Goal: Communication & Community: Answer question/provide support

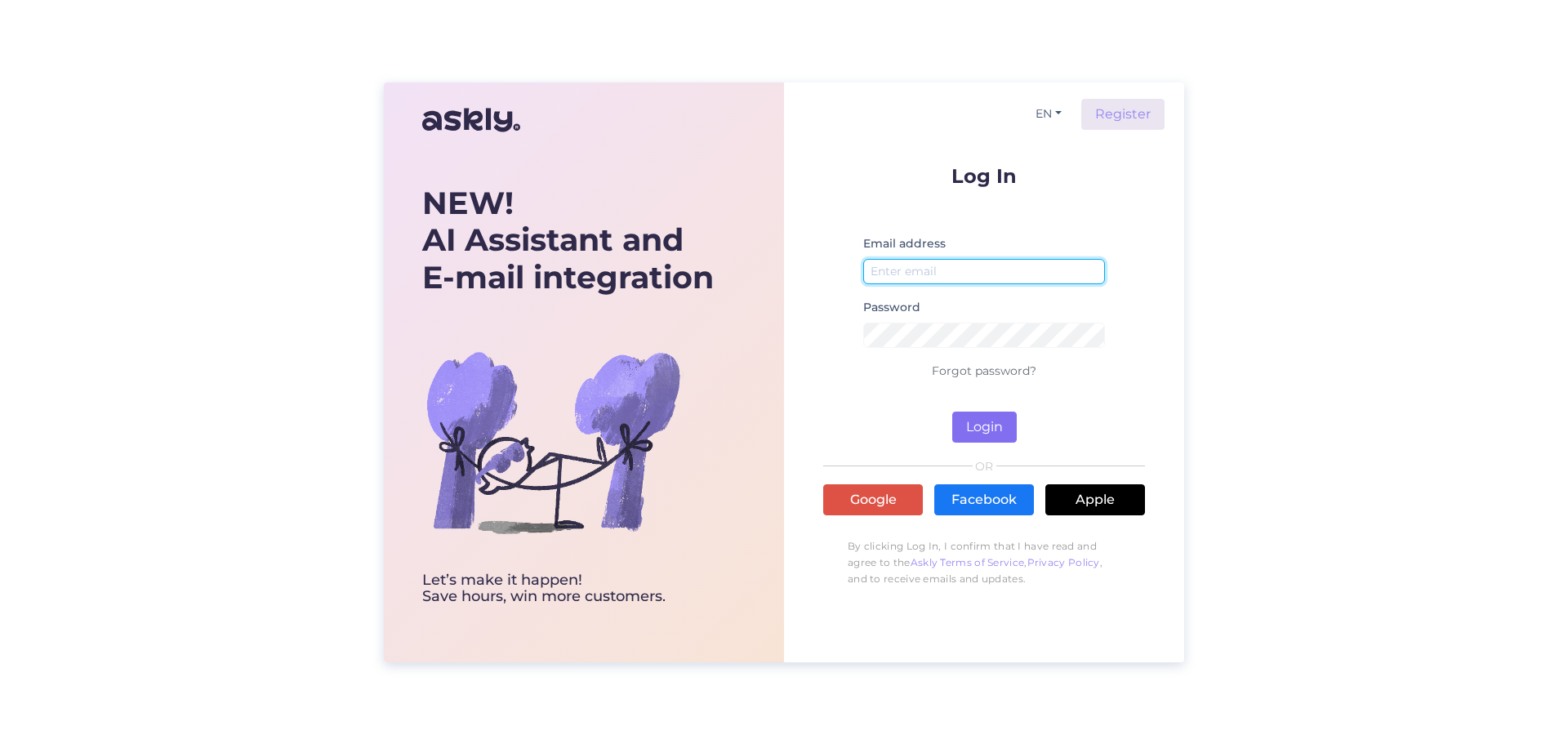
type input "[PERSON_NAME][EMAIL_ADDRESS][DOMAIN_NAME]"
click at [986, 422] on button "Login" at bounding box center [984, 427] width 65 height 31
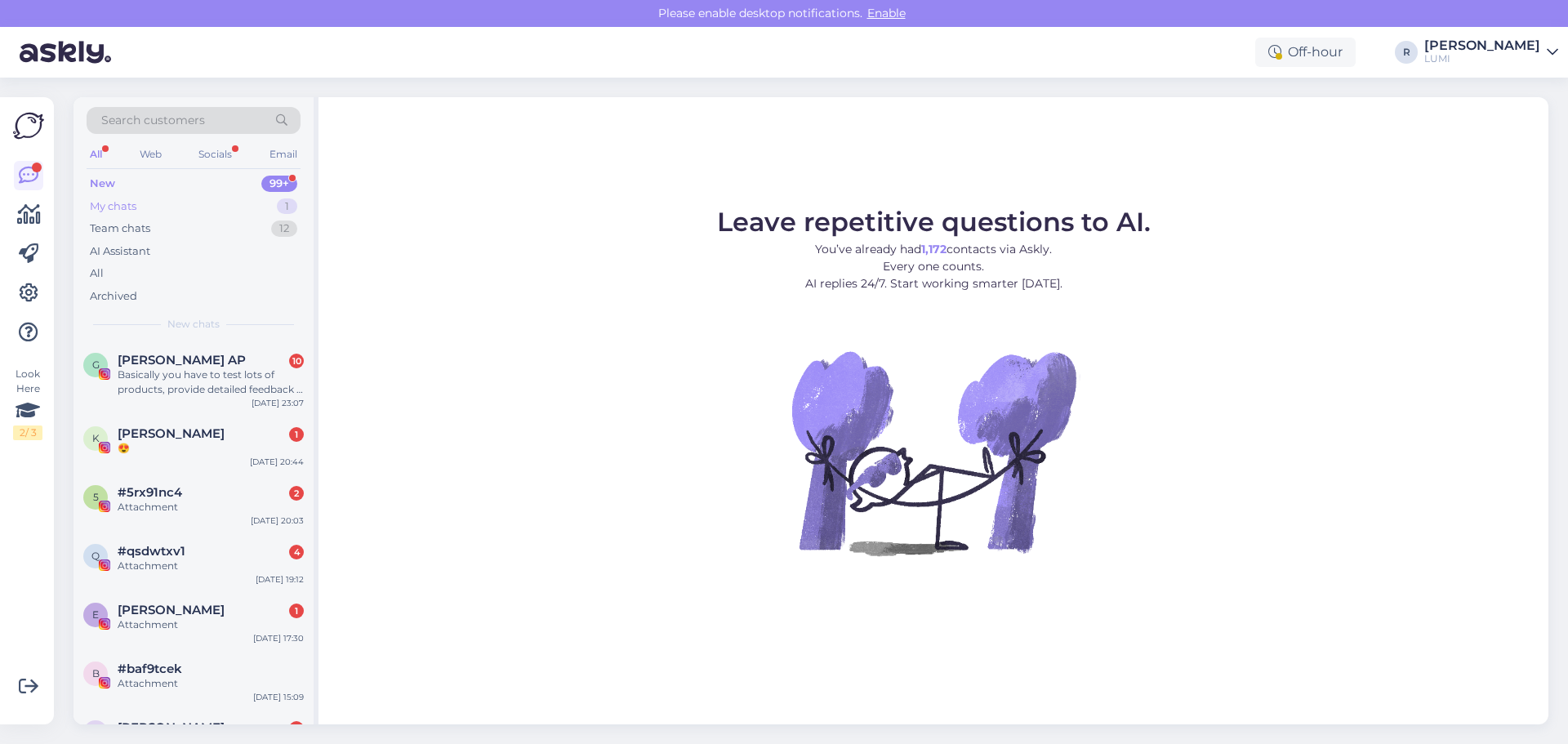
click at [141, 205] on div "My chats 1" at bounding box center [194, 207] width 214 height 22
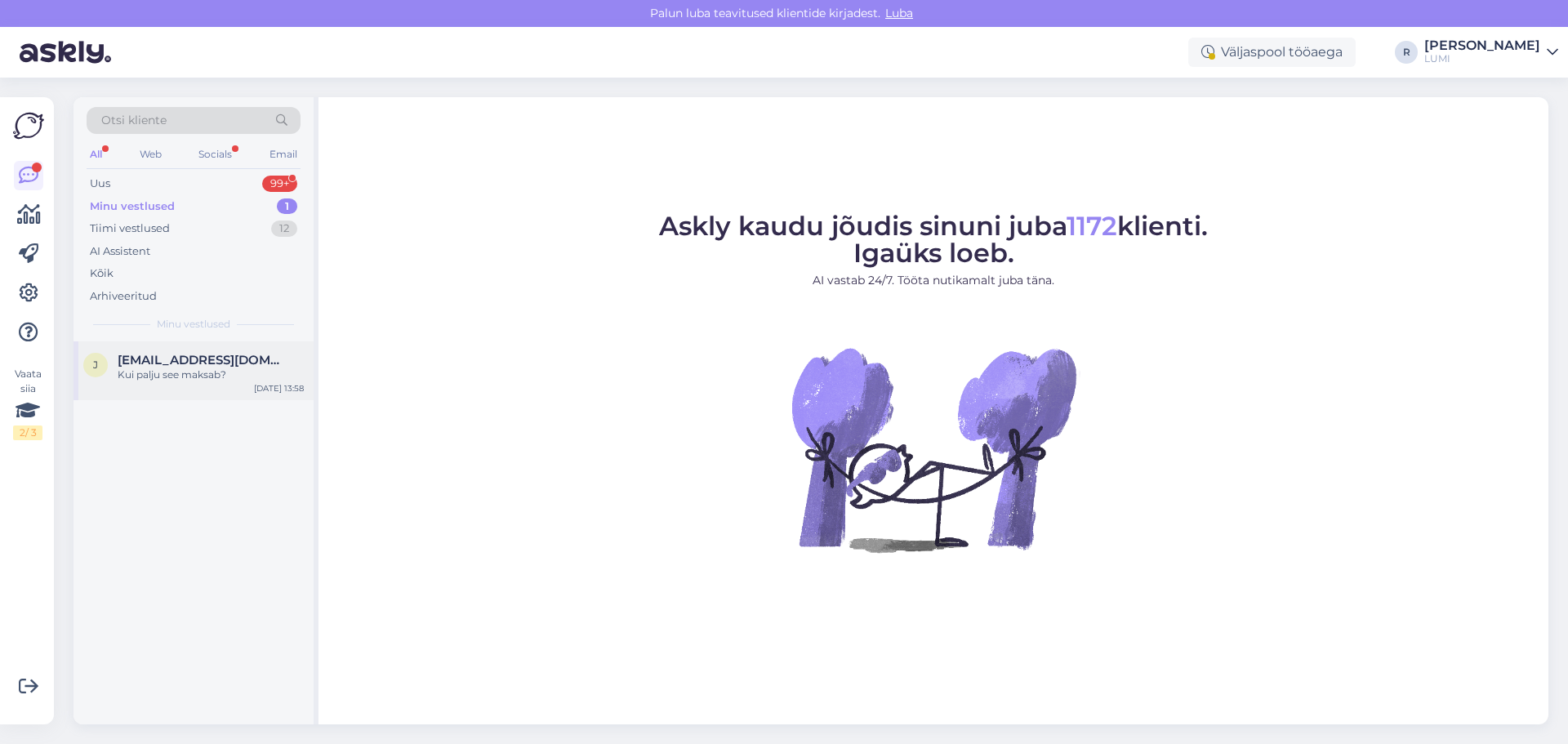
click at [241, 373] on div "Kui palju see maksab?" at bounding box center [211, 374] width 187 height 15
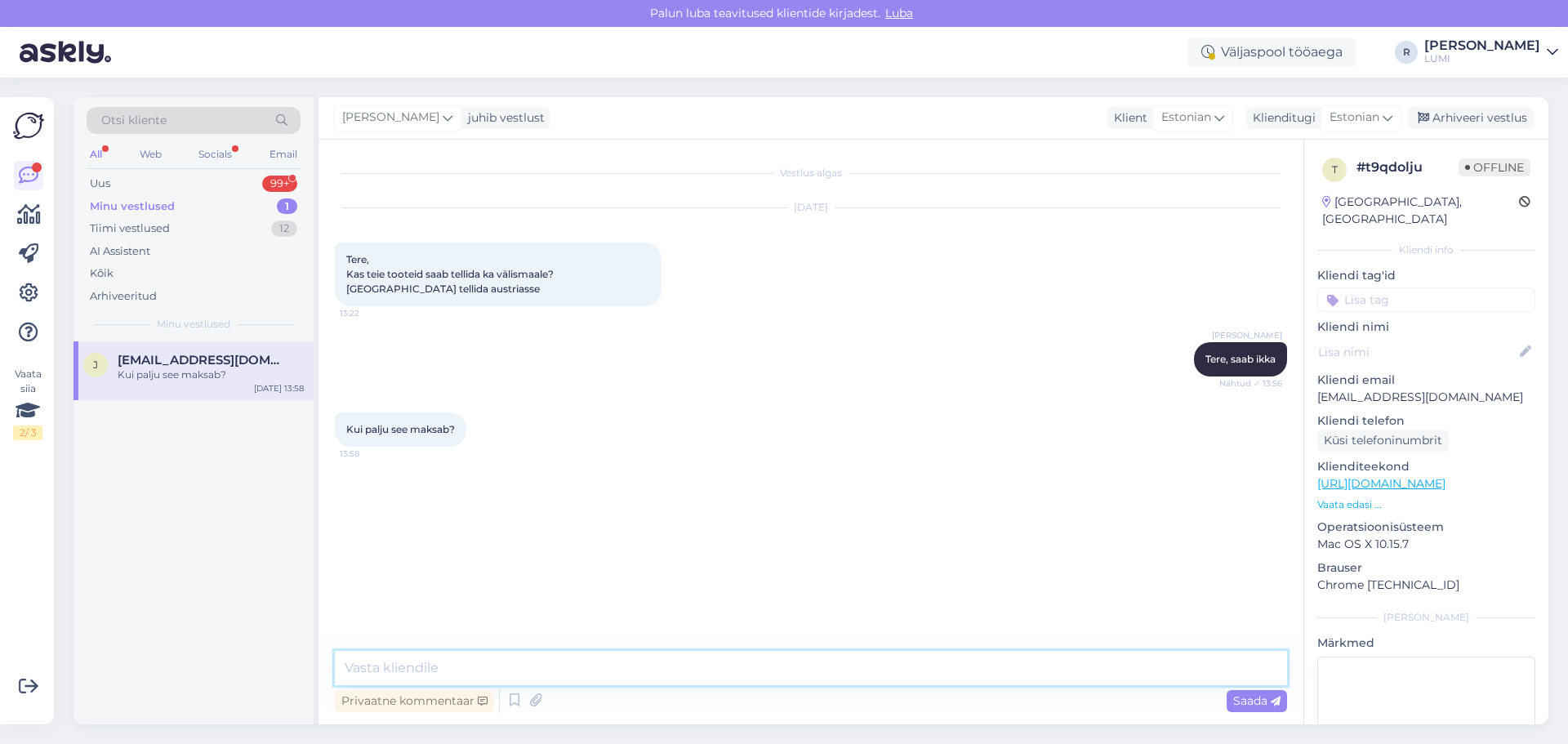
click at [574, 664] on textarea at bounding box center [811, 668] width 952 height 35
type textarea "alates 150 eurost on tasuta ning [PERSON_NAME] on 11.90"
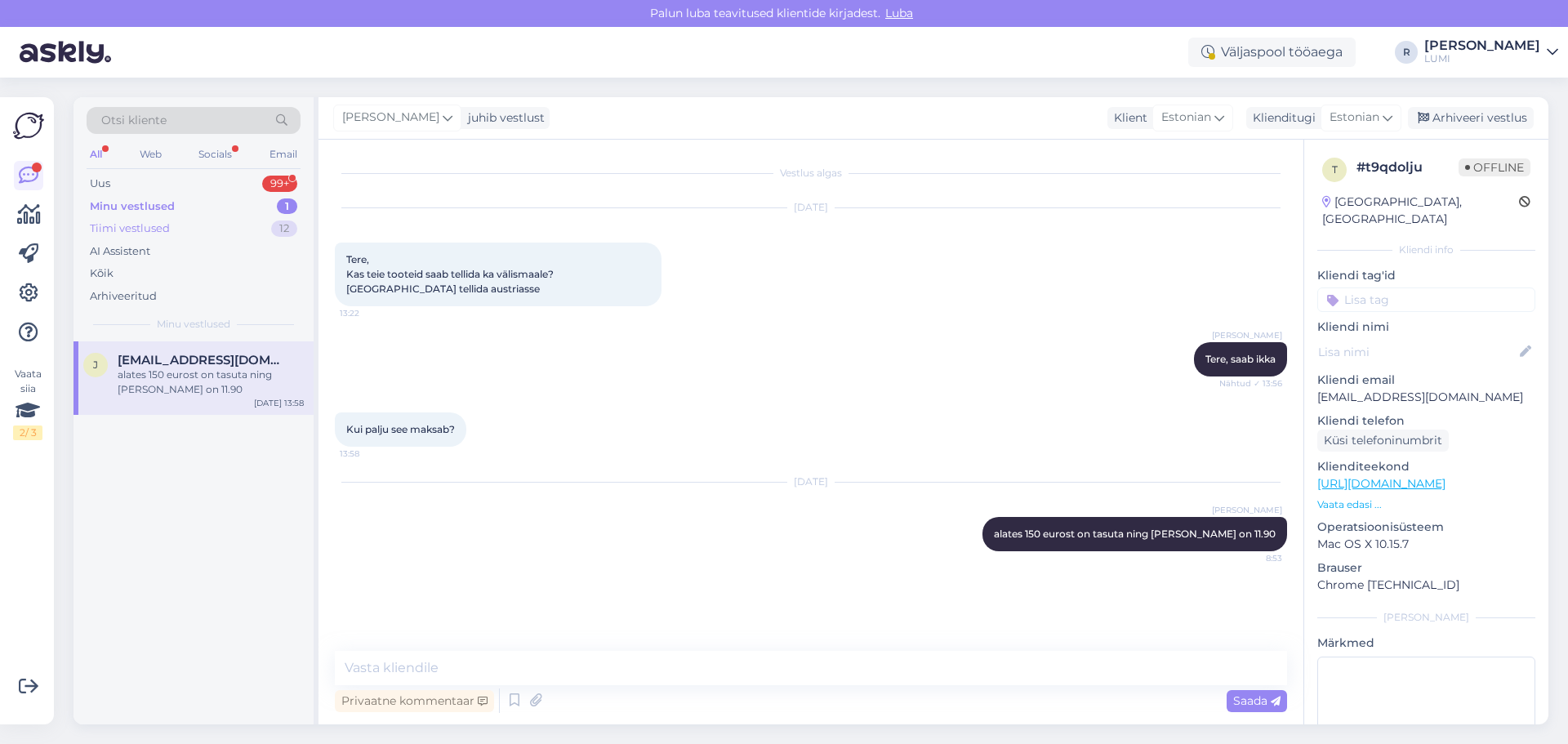
click at [162, 220] on div "Tiimi vestlused" at bounding box center [130, 228] width 80 height 16
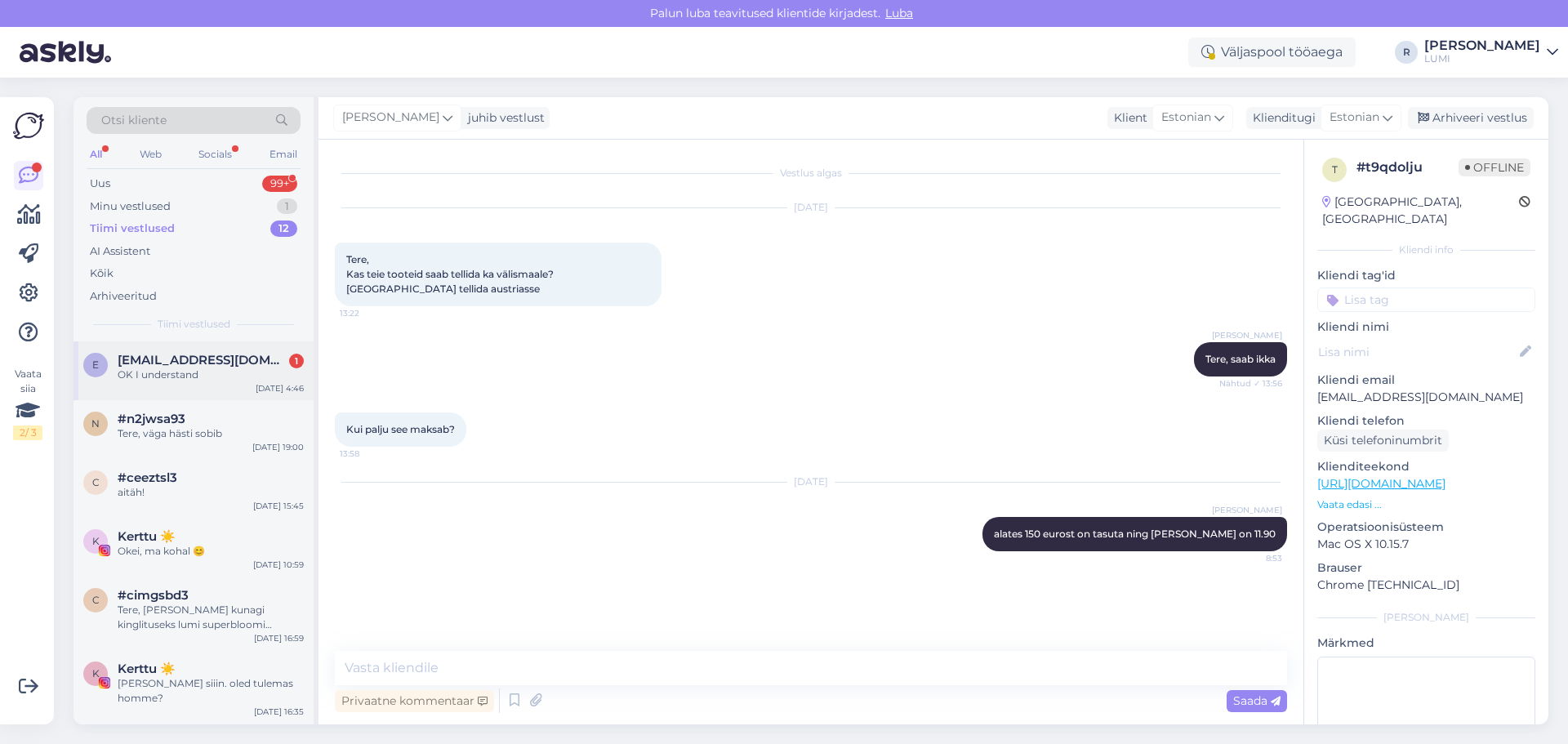
click at [200, 374] on div "OK I understand" at bounding box center [211, 374] width 187 height 15
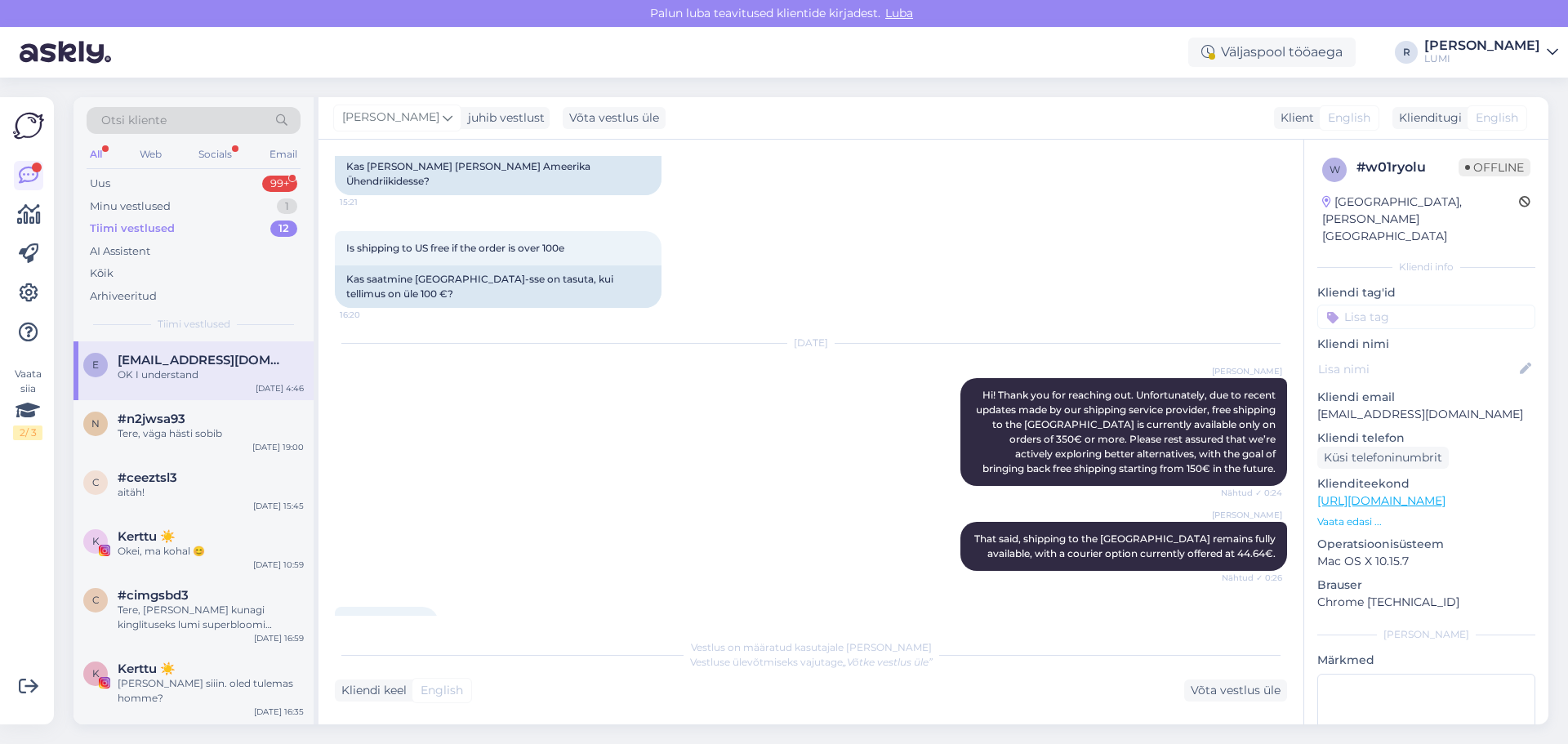
scroll to position [270, 0]
